Goal: Transaction & Acquisition: Purchase product/service

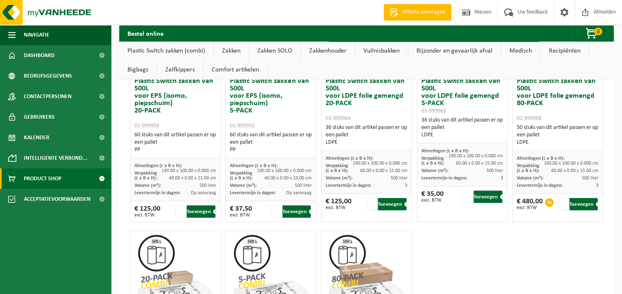
scroll to position [329, 0]
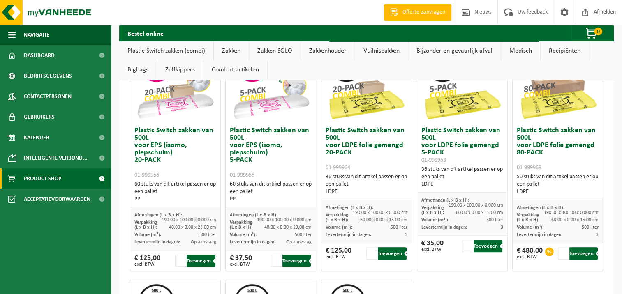
click at [244, 51] on link "Zakken" at bounding box center [231, 50] width 35 height 19
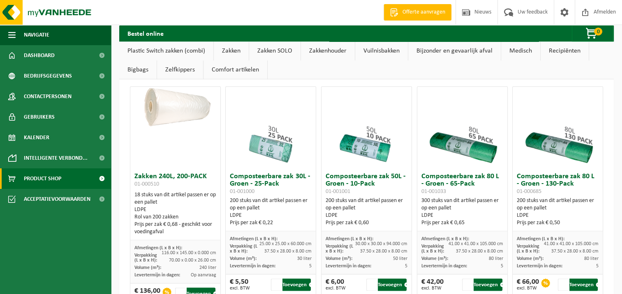
scroll to position [1049, 0]
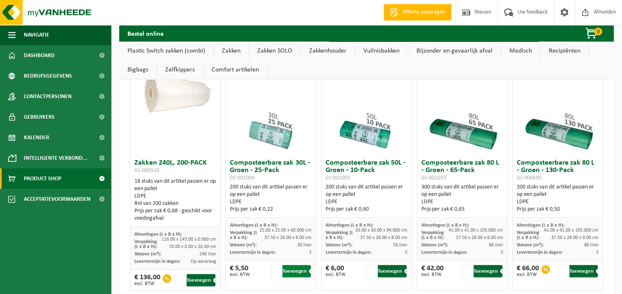
click at [293, 266] on button "Toevoegen" at bounding box center [296, 271] width 29 height 12
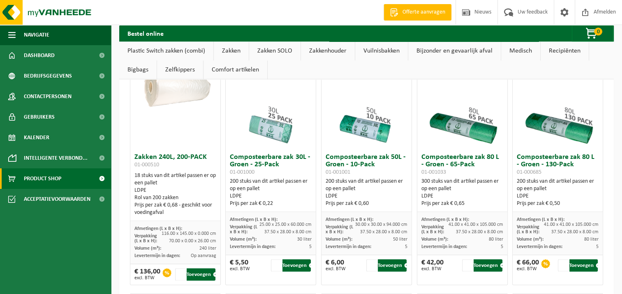
scroll to position [1090, 0]
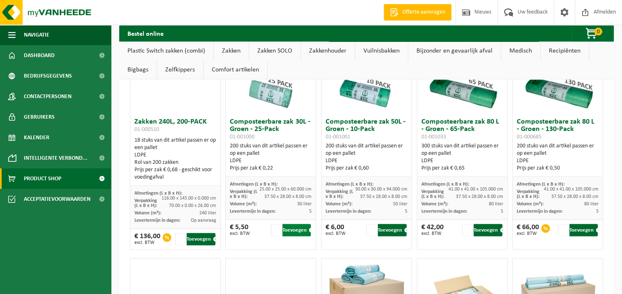
click at [297, 228] on button "Toevoegen" at bounding box center [296, 230] width 29 height 12
click at [279, 228] on input "1" at bounding box center [276, 230] width 11 height 12
click at [275, 227] on input "2" at bounding box center [276, 230] width 11 height 12
click at [275, 227] on input "3" at bounding box center [276, 230] width 11 height 12
click at [275, 227] on input "4" at bounding box center [276, 230] width 11 height 12
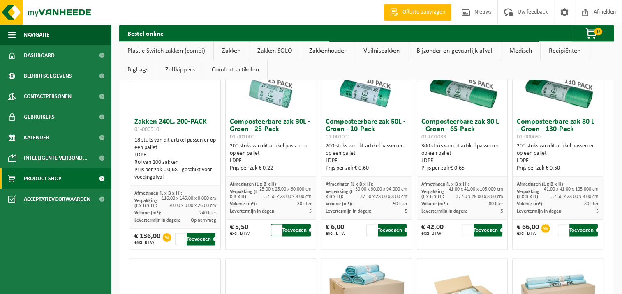
type input "5"
click at [275, 227] on input "5" at bounding box center [276, 230] width 11 height 12
click at [300, 230] on button "Toevoegen" at bounding box center [296, 230] width 29 height 12
click at [297, 228] on button "Toevoegen" at bounding box center [296, 230] width 29 height 12
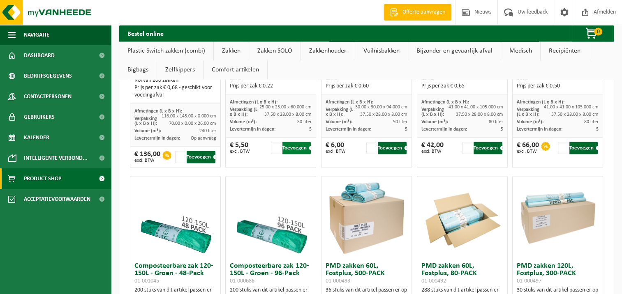
click at [288, 146] on button "Toevoegen" at bounding box center [296, 148] width 29 height 12
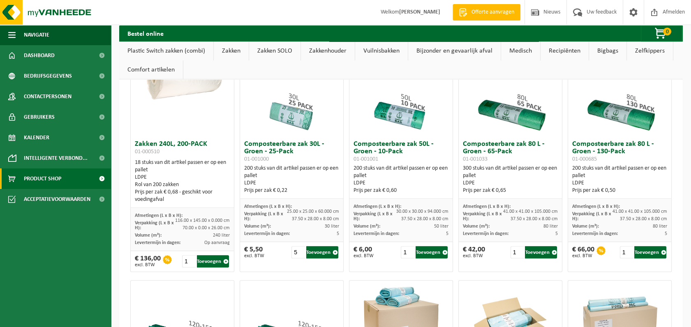
scroll to position [1035, 0]
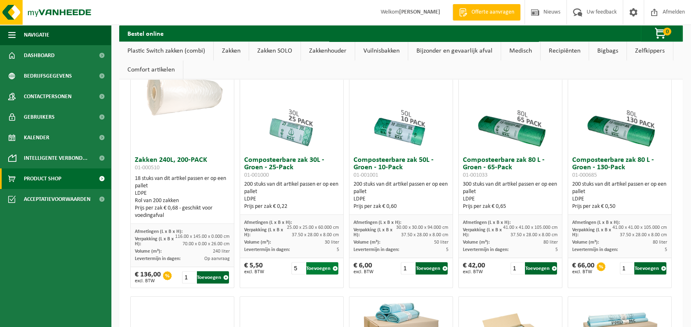
click at [314, 262] on button "Toevoegen" at bounding box center [322, 268] width 32 height 12
click at [315, 262] on button "Toevoegen" at bounding box center [322, 268] width 32 height 12
click at [319, 262] on button "Toevoegen" at bounding box center [322, 268] width 32 height 12
click at [444, 262] on div "1 Toevoegen" at bounding box center [424, 268] width 47 height 12
click at [426, 262] on button "Toevoegen" at bounding box center [431, 268] width 32 height 12
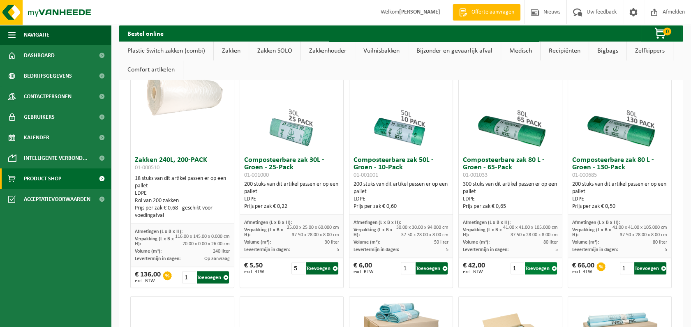
click at [536, 262] on button "Toevoegen" at bounding box center [541, 268] width 32 height 12
click at [322, 262] on button "Toevoegen" at bounding box center [322, 268] width 32 height 12
click at [327, 262] on button "Toevoegen" at bounding box center [322, 268] width 32 height 12
click at [313, 262] on button "Toevoegen" at bounding box center [322, 268] width 32 height 12
click at [318, 262] on button "Toevoegen" at bounding box center [322, 268] width 32 height 12
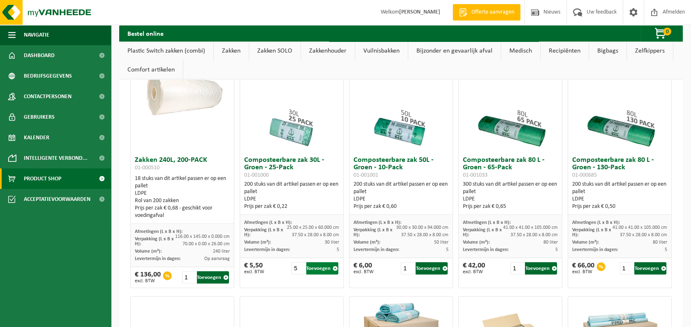
click at [318, 262] on button "Toevoegen" at bounding box center [322, 268] width 32 height 12
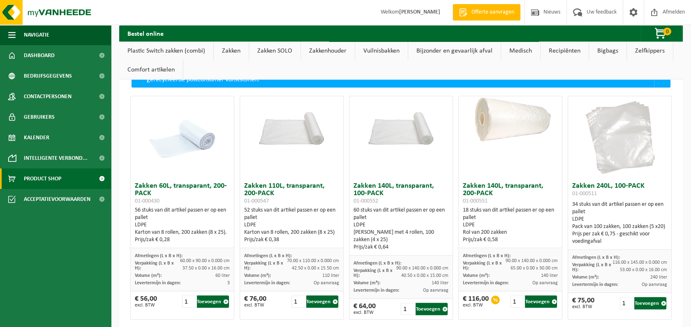
scroll to position [761, 0]
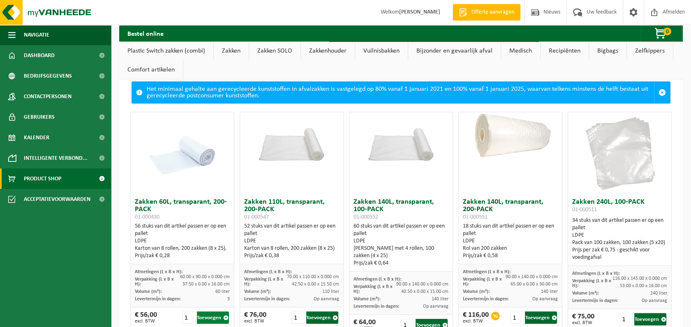
click at [213, 294] on button "Toevoegen" at bounding box center [213, 317] width 32 height 12
click at [214, 294] on button "Toevoegen" at bounding box center [213, 317] width 32 height 12
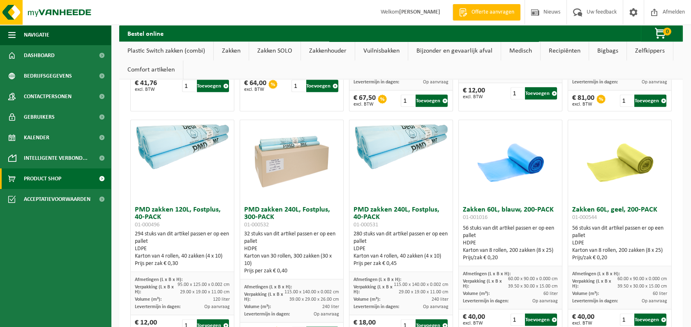
scroll to position [1446, 0]
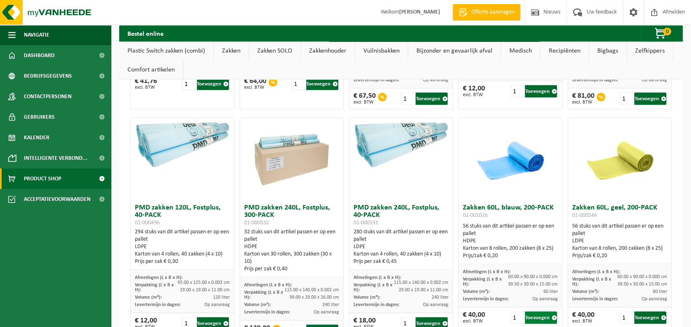
click at [537, 294] on button "Toevoegen" at bounding box center [541, 317] width 32 height 12
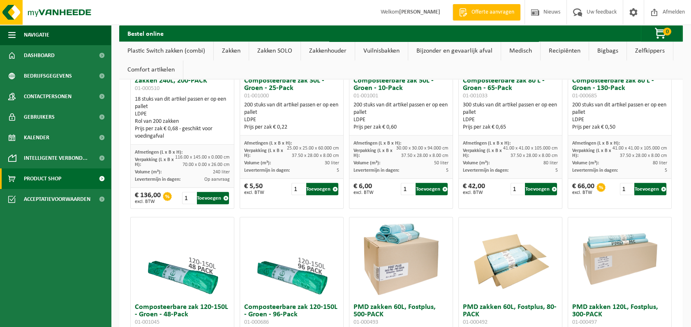
scroll to position [1065, 0]
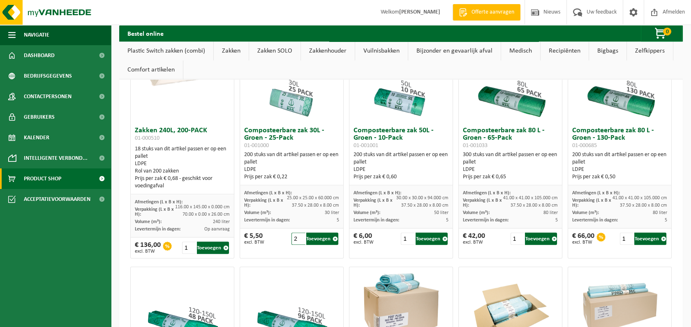
click at [297, 237] on input "2" at bounding box center [298, 239] width 14 height 12
click at [297, 237] on input "3" at bounding box center [298, 239] width 14 height 12
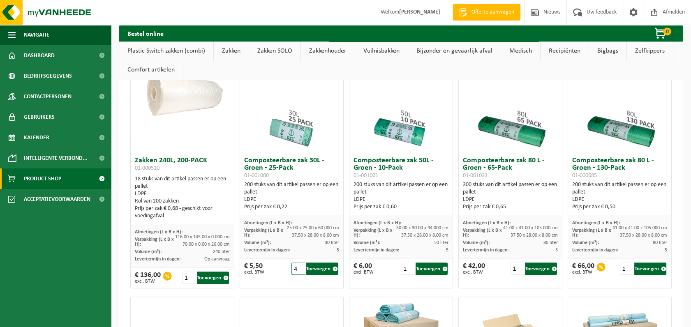
click at [297, 263] on input "4" at bounding box center [298, 269] width 14 height 12
type input "5"
click at [297, 263] on input "5" at bounding box center [298, 269] width 14 height 12
click at [324, 263] on button "Toevoegen" at bounding box center [322, 269] width 32 height 12
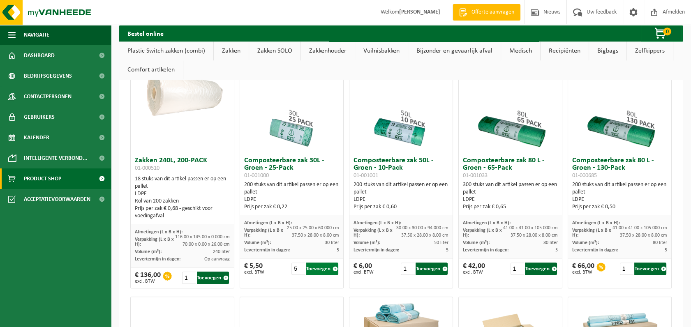
click at [320, 263] on button "Toevoegen" at bounding box center [322, 269] width 32 height 12
